Goal: Check status

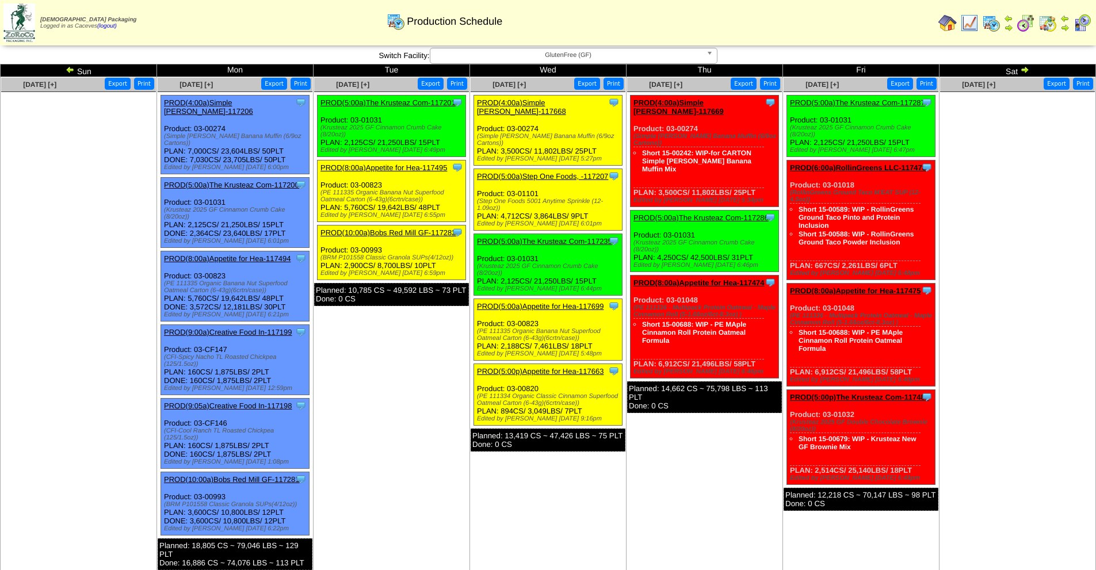
click at [66, 74] on img at bounding box center [70, 69] width 9 height 9
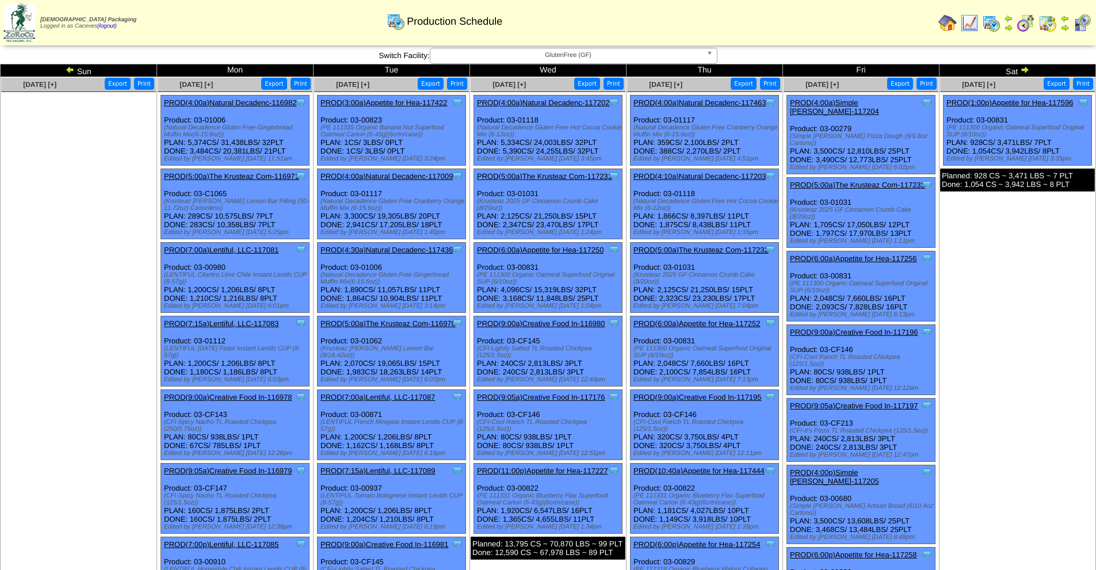
click at [69, 71] on img at bounding box center [70, 69] width 9 height 9
